Goal: Transaction & Acquisition: Purchase product/service

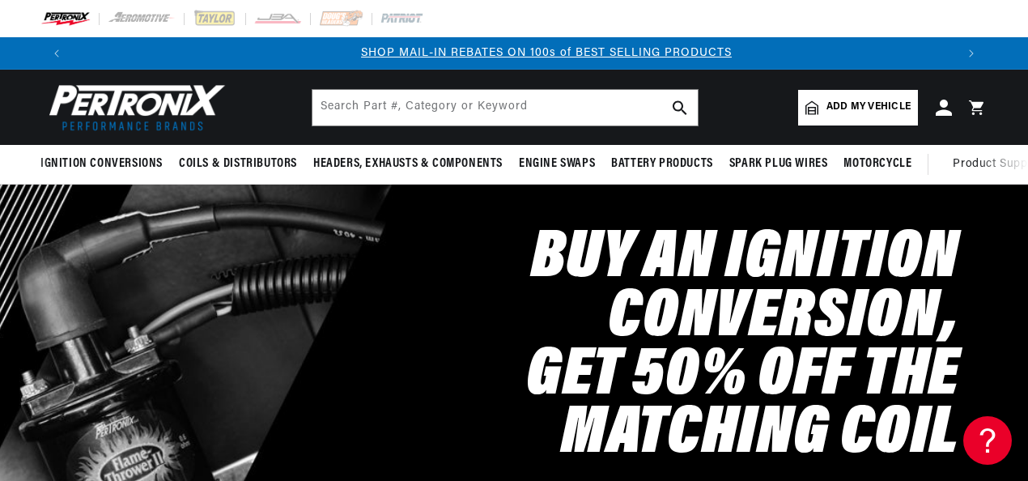
scroll to position [0, 882]
click at [849, 104] on span "Add my vehicle" at bounding box center [869, 107] width 84 height 15
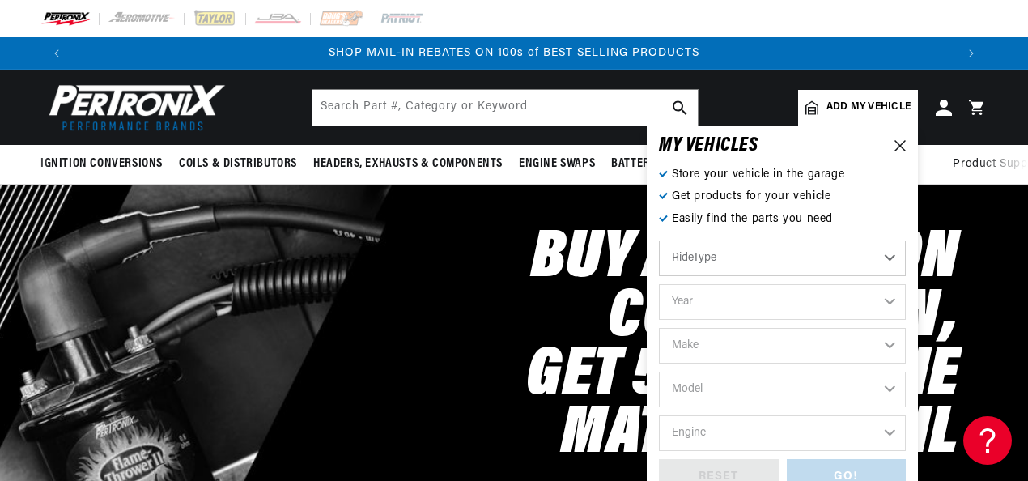
click at [887, 257] on select "RideType ...loading..." at bounding box center [782, 258] width 247 height 36
click at [887, 257] on select "Automotive Agricultural Industrial Marine Motorcycle" at bounding box center [782, 258] width 247 height 36
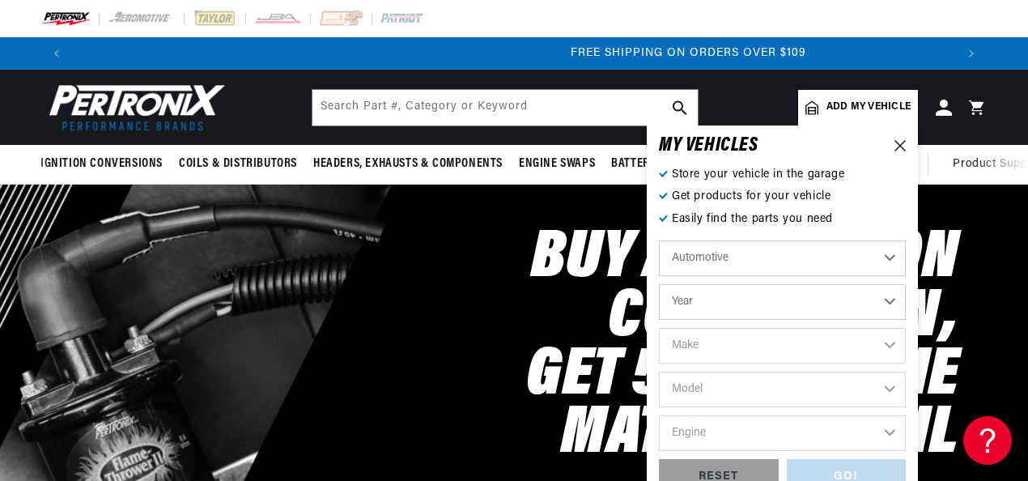
scroll to position [0, 1765]
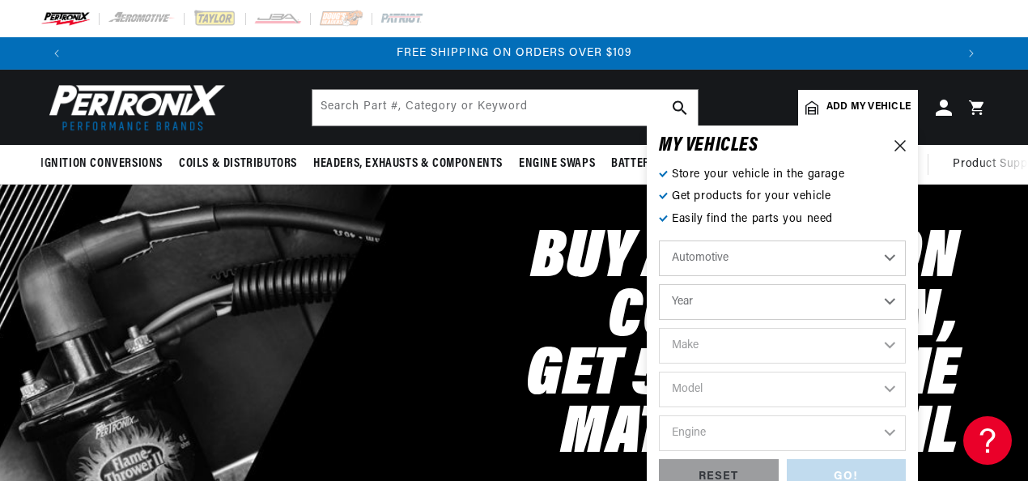
click at [887, 257] on select "Automotive Agricultural Industrial Marine Motorcycle" at bounding box center [782, 258] width 247 height 36
click at [892, 301] on select "Year [DATE] 2021 2020 2019 2018 2017 2016 2015 2014 2013 2012 2011 2010 2009 20…" at bounding box center [782, 302] width 247 height 36
select select "1964"
click at [659, 284] on select "Year [DATE] 2021 2020 2019 2018 2017 2016 2015 2014 2013 2012 2011 2010 2009 20…" at bounding box center [782, 302] width 247 height 36
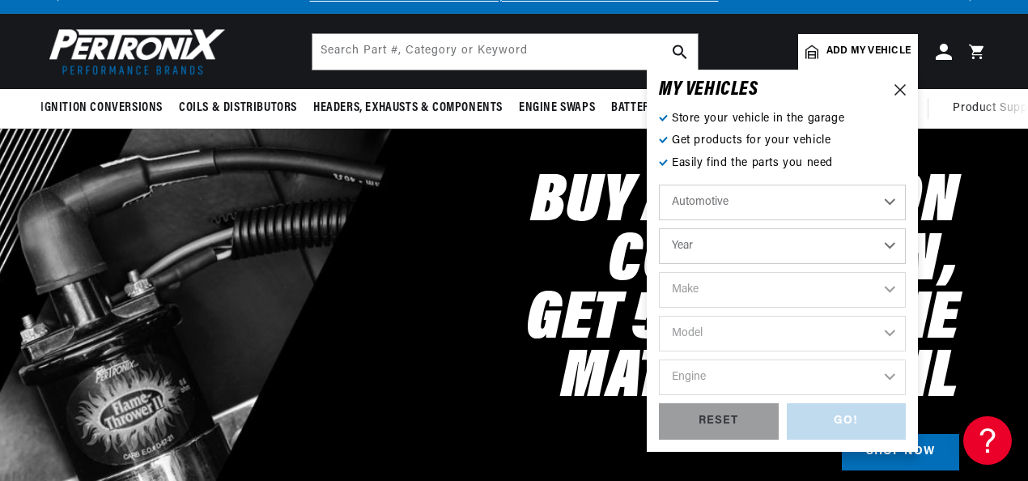
scroll to position [81, 0]
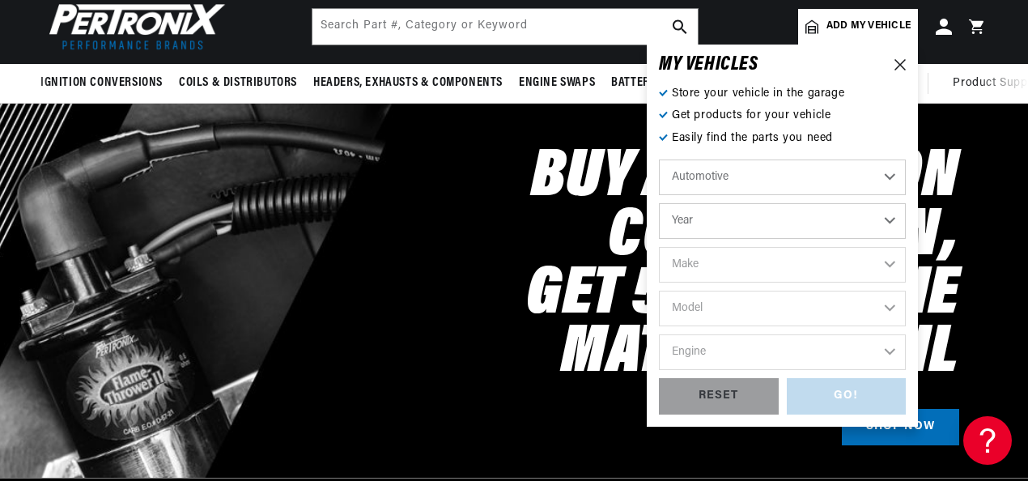
click at [886, 223] on select "Year [DATE] 2021 2020 2019 2018 2017 2016 2015 2014 2013 2012 2011 2010 2009 20…" at bounding box center [782, 221] width 247 height 36
click at [659, 203] on select "2022 2021 2020 2019 2018 2017 2016 2015 2014 2013 2012 2011 2010 2009 2008 2007…" at bounding box center [782, 221] width 247 height 36
select select "1964"
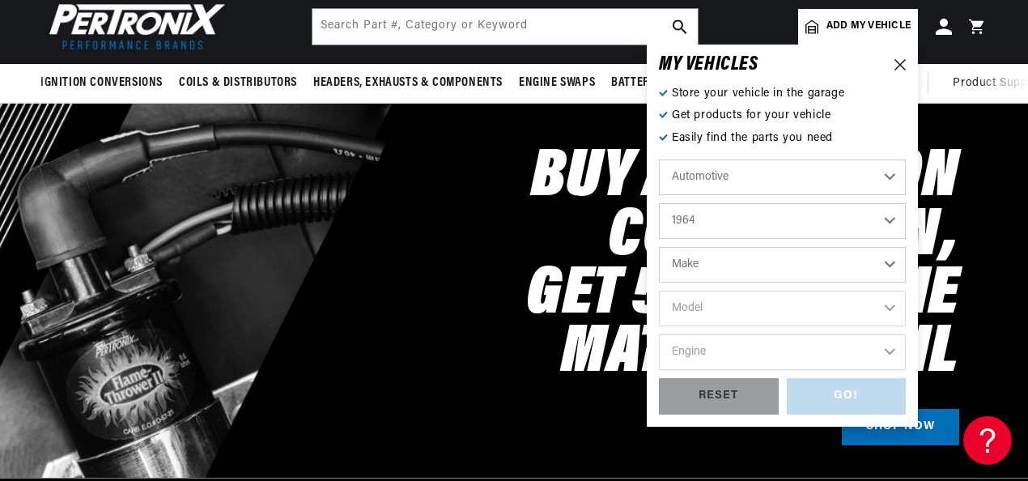
click at [890, 264] on select "Make American Motors Aston [PERSON_NAME][GEOGRAPHIC_DATA] [PERSON_NAME] Bentley…" at bounding box center [782, 265] width 247 height 36
select select "Ford"
click at [659, 247] on select "Make American Motors Aston [PERSON_NAME][GEOGRAPHIC_DATA] [PERSON_NAME] Bentley…" at bounding box center [782, 265] width 247 height 36
click at [856, 261] on select "Make American Motors Aston [PERSON_NAME][GEOGRAPHIC_DATA] [PERSON_NAME] Bentley…" at bounding box center [782, 265] width 247 height 36
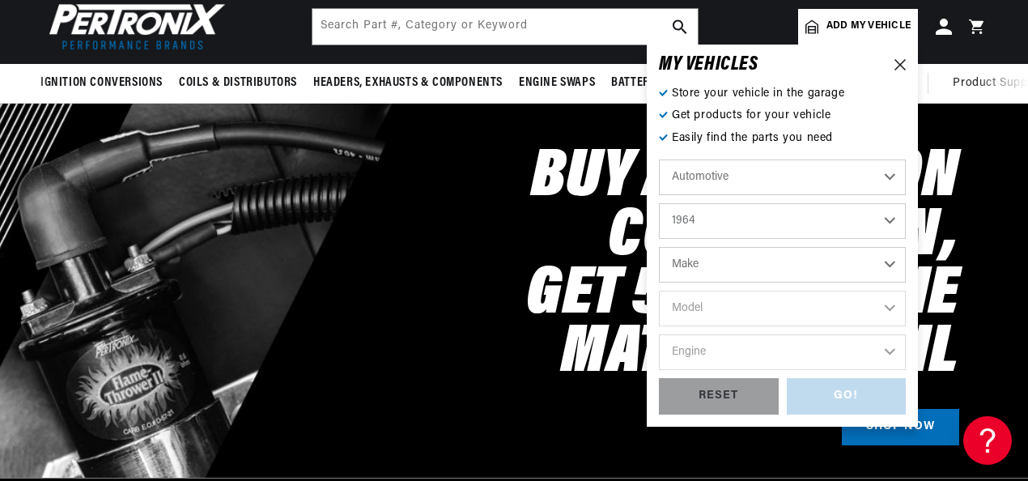
select select "Ford"
click at [659, 247] on select "Make American Motors Aston [PERSON_NAME][GEOGRAPHIC_DATA] [PERSON_NAME] Bentley…" at bounding box center [782, 265] width 247 height 36
click at [708, 262] on select "Make American Motors Aston [PERSON_NAME][GEOGRAPHIC_DATA] [PERSON_NAME] Bentley…" at bounding box center [782, 265] width 247 height 36
select select "Ford"
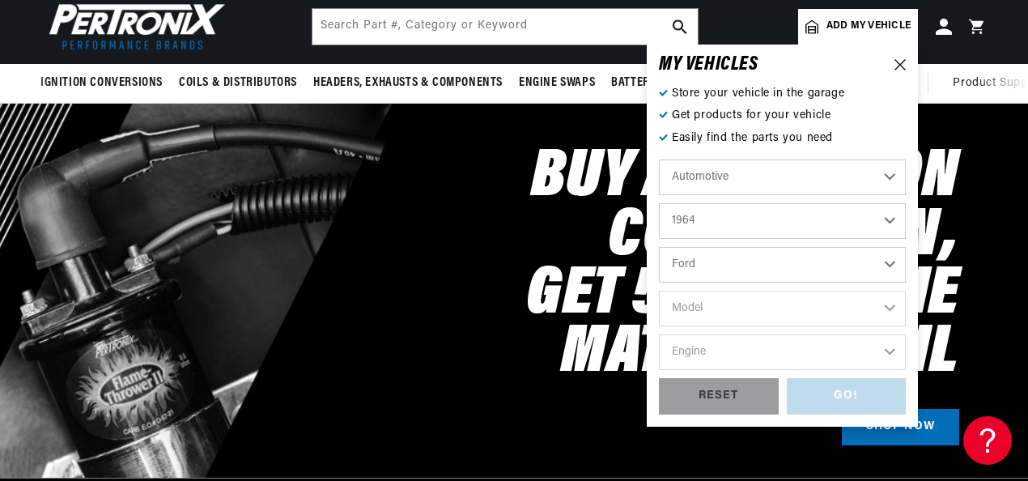
click at [659, 247] on select "Make American Motors Aston [PERSON_NAME][GEOGRAPHIC_DATA] [PERSON_NAME] Bentley…" at bounding box center [782, 265] width 247 height 36
click at [888, 270] on select "Make American Motors Aston [PERSON_NAME][GEOGRAPHIC_DATA] [PERSON_NAME] Bentley…" at bounding box center [782, 265] width 247 height 36
select select "Ford"
click at [701, 311] on select "Model Club Wagon Country Sedan Country Squire Custom Custom 500 Econoline F-100…" at bounding box center [782, 309] width 247 height 36
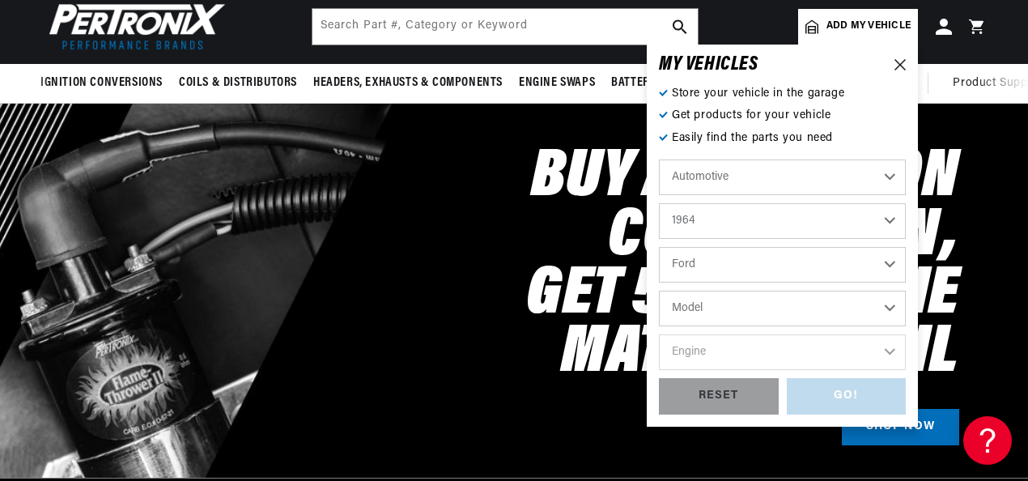
select select "F-250"
click at [659, 291] on select "Model Club Wagon Country Sedan Country Squire Custom Custom 500 Econoline F-100…" at bounding box center [782, 309] width 247 height 36
select select "F-250"
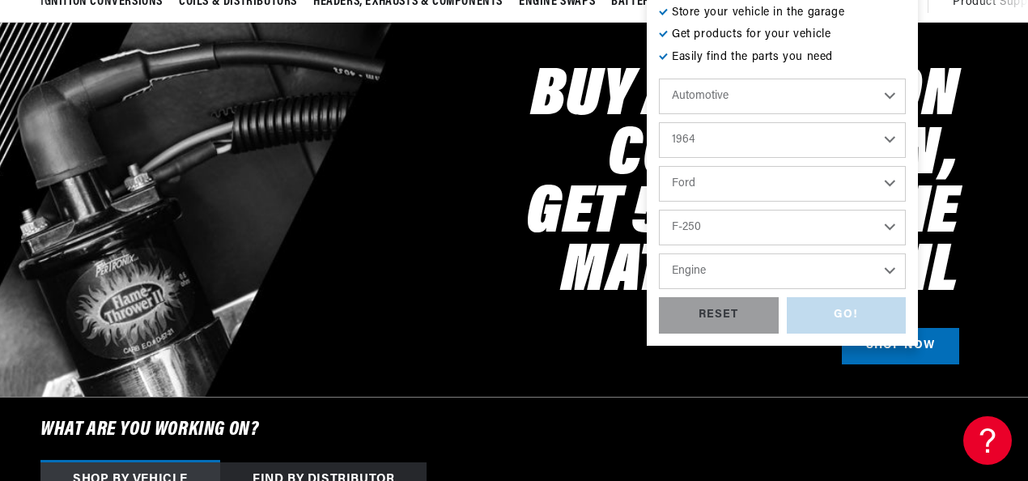
scroll to position [0, 0]
click at [886, 272] on select "Engine 4.5L 292cid / 4.8L" at bounding box center [782, 271] width 247 height 36
select select "292cid-4.8L"
click at [659, 253] on select "Engine 4.5L 292cid / 4.8L" at bounding box center [782, 271] width 247 height 36
select select "292cid-4.8L"
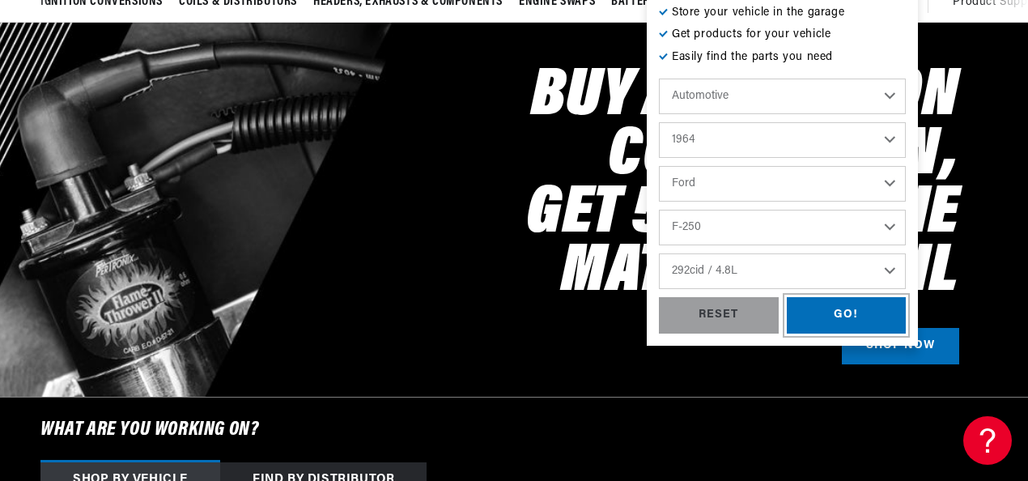
click at [850, 312] on div "GO!" at bounding box center [847, 315] width 120 height 36
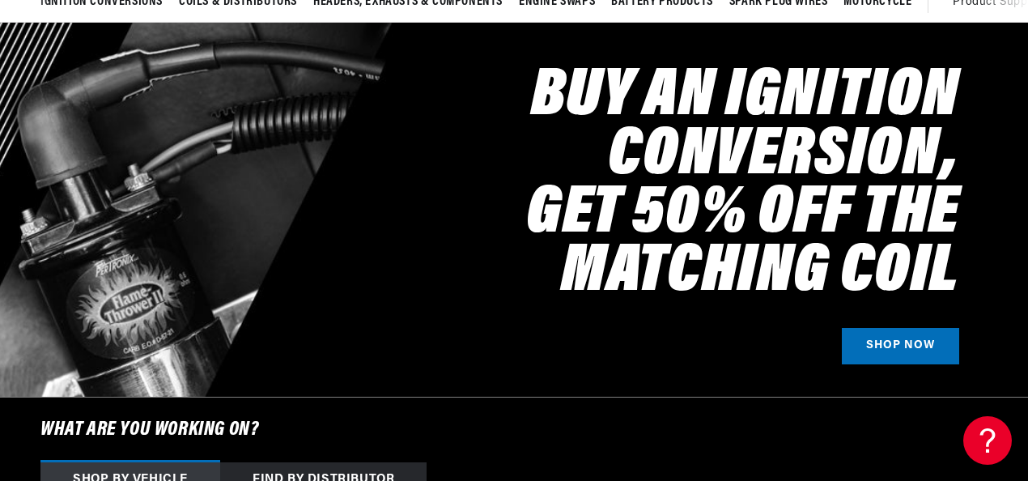
select select "1964"
select select "Ford"
select select "F-250"
select select "292cid-4.8L"
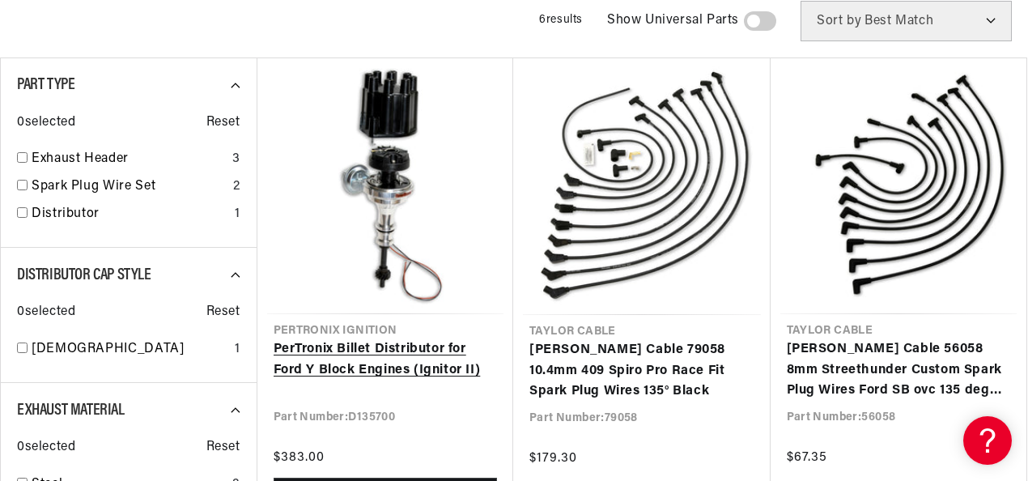
scroll to position [324, 0]
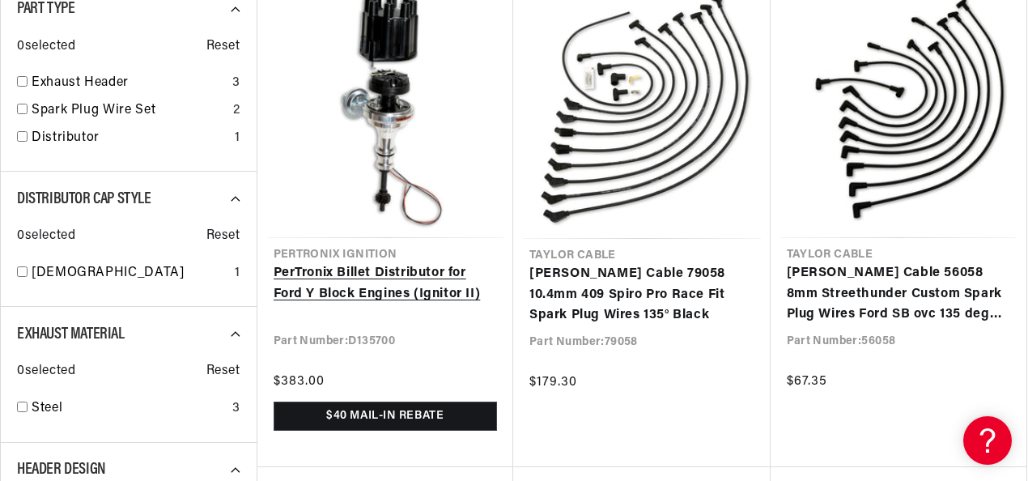
click at [380, 304] on link "PerTronix Billet Distributor for Ford Y Block Engines (Ignitor II)" at bounding box center [386, 283] width 224 height 41
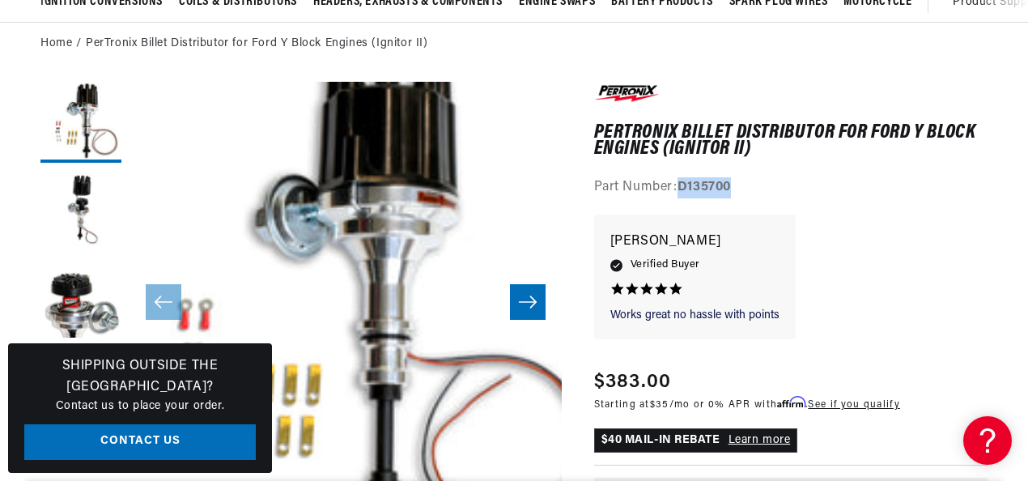
drag, startPoint x: 737, startPoint y: 189, endPoint x: 683, endPoint y: 189, distance: 53.4
click at [683, 189] on div "Part Number: D135700" at bounding box center [791, 187] width 394 height 21
